Goal: Find specific page/section: Find specific page/section

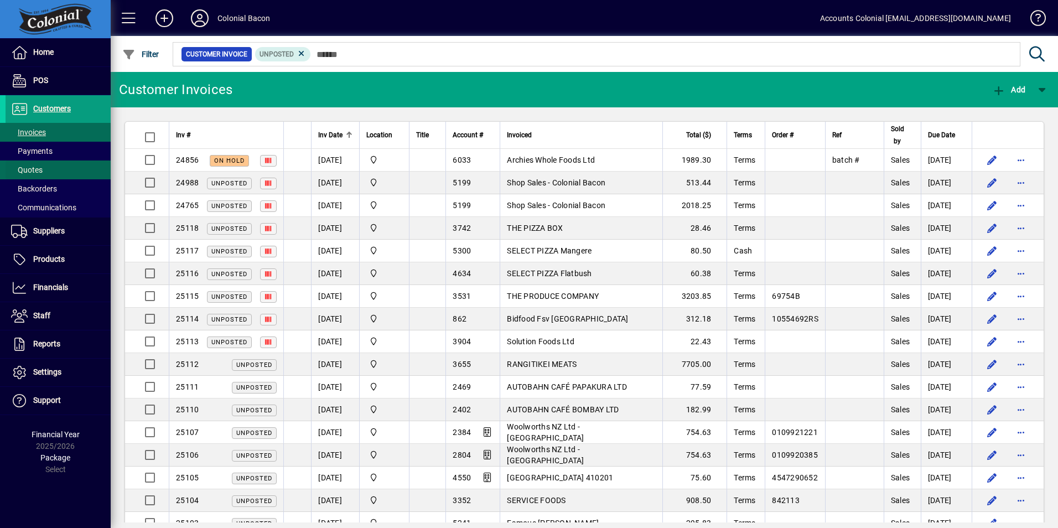
scroll to position [442, 0]
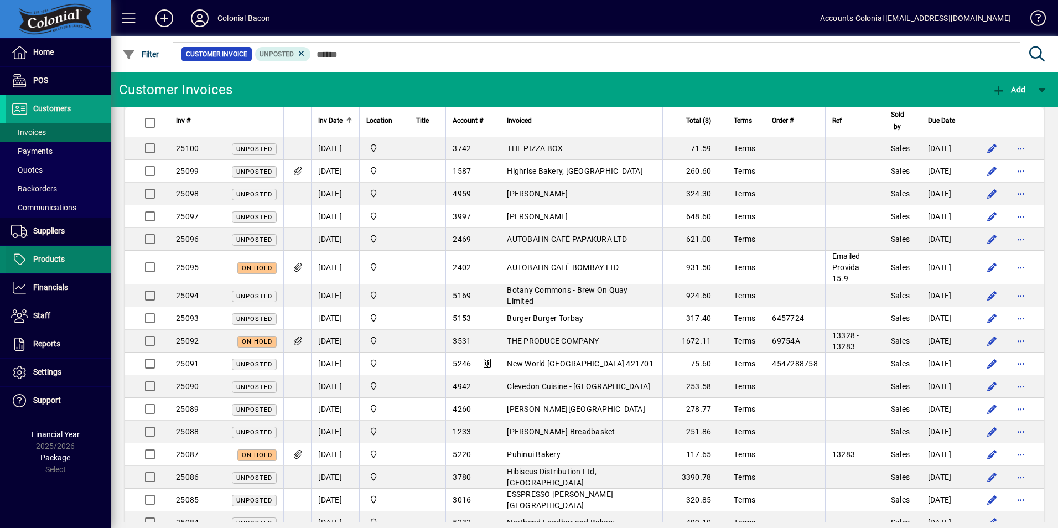
click at [65, 262] on span at bounding box center [58, 259] width 105 height 27
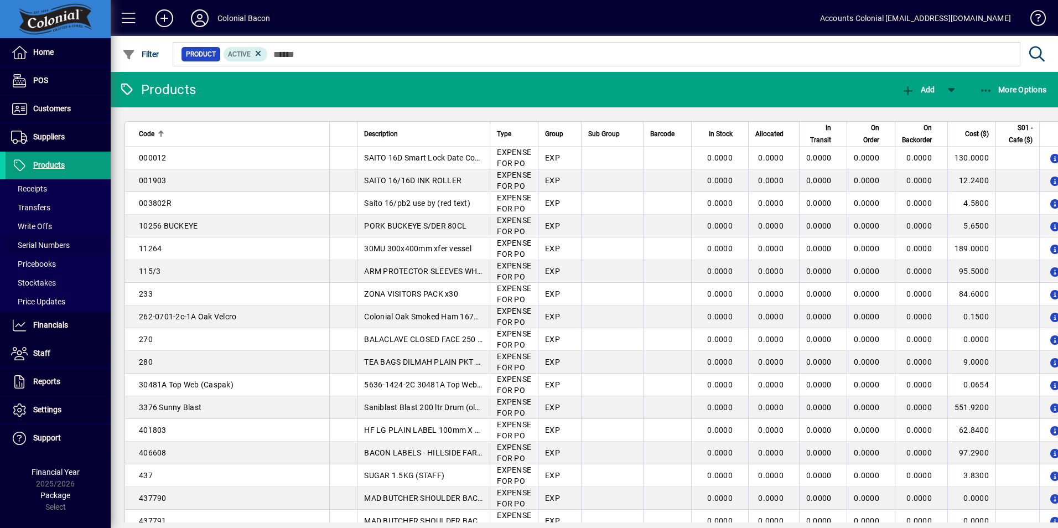
drag, startPoint x: 64, startPoint y: 246, endPoint x: 131, endPoint y: 199, distance: 81.8
click at [65, 244] on span "Serial Numbers" at bounding box center [40, 245] width 59 height 9
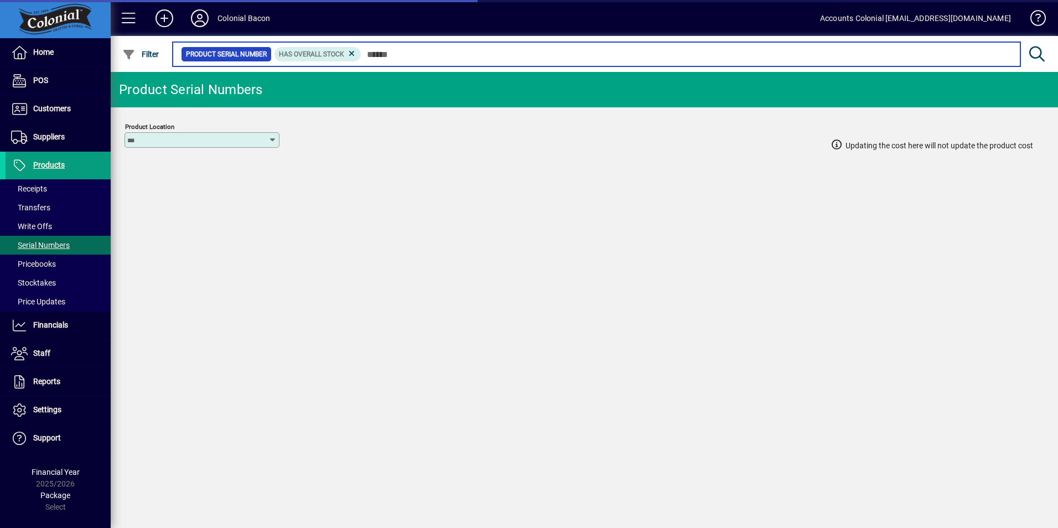
click at [394, 59] on input "text" at bounding box center [686, 53] width 650 height 15
type input "*****"
